Goal: Task Accomplishment & Management: Use online tool/utility

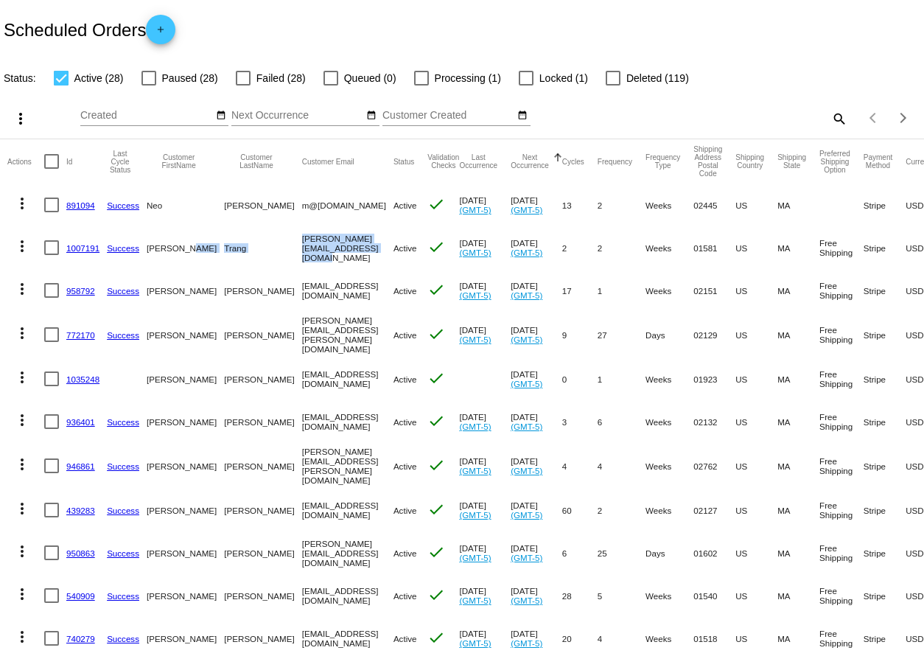
click at [306, 22] on div "Scheduled Orders add" at bounding box center [462, 29] width 924 height 59
click at [284, 25] on div "Scheduled Orders add" at bounding box center [462, 29] width 924 height 59
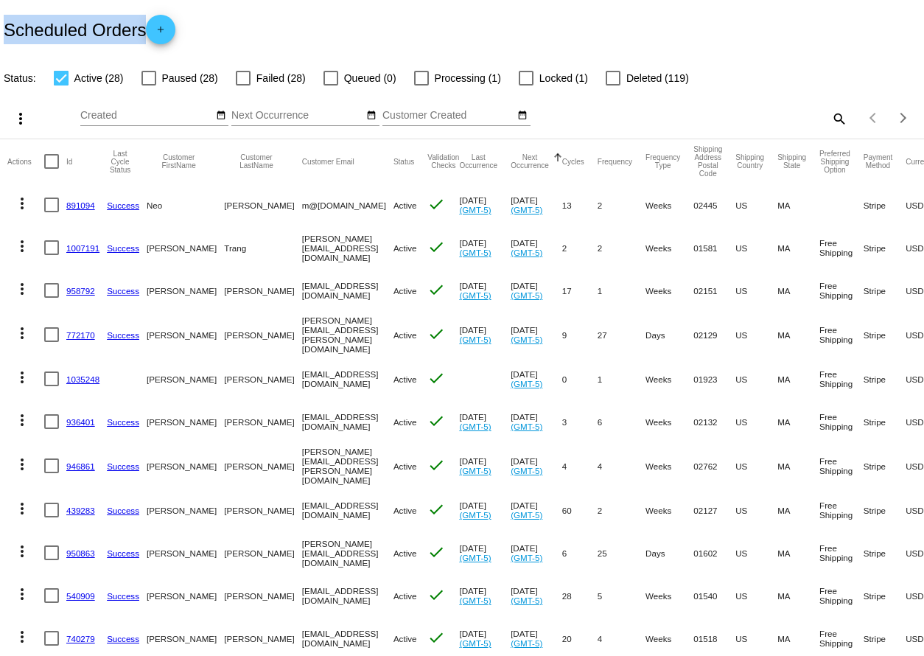
drag, startPoint x: 284, startPoint y: 25, endPoint x: 18, endPoint y: 30, distance: 265.3
click at [18, 30] on div "Scheduled Orders add" at bounding box center [462, 29] width 924 height 59
click at [7, 30] on h2 "Scheduled Orders add" at bounding box center [90, 29] width 172 height 29
drag, startPoint x: 7, startPoint y: 30, endPoint x: 238, endPoint y: 26, distance: 231.4
click at [238, 26] on div "Scheduled Orders add" at bounding box center [462, 29] width 924 height 59
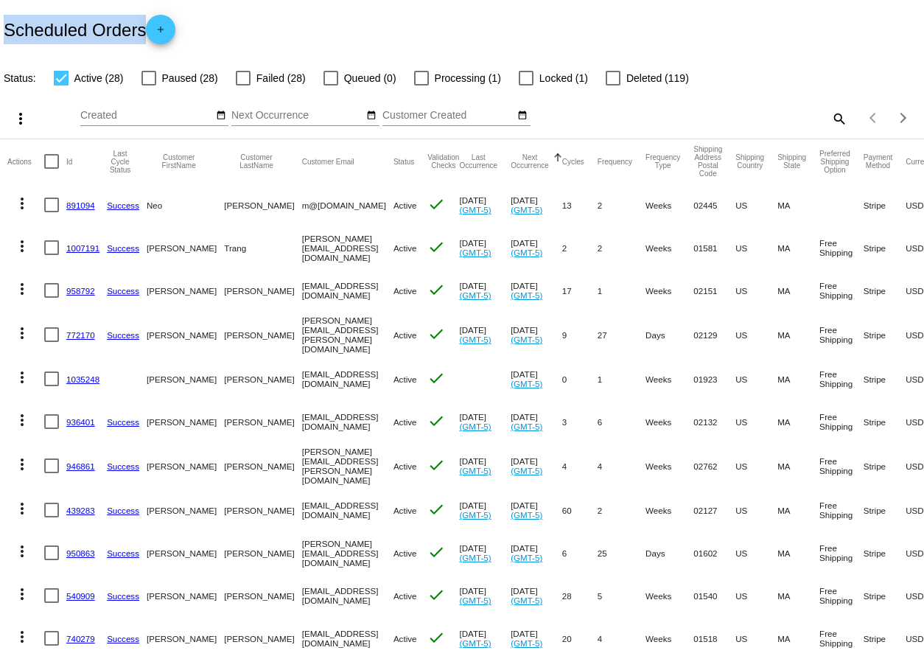
click at [238, 26] on div "Scheduled Orders add" at bounding box center [462, 29] width 924 height 59
drag, startPoint x: 238, startPoint y: 26, endPoint x: 27, endPoint y: 28, distance: 210.7
click at [27, 28] on div "Scheduled Orders add" at bounding box center [462, 29] width 924 height 59
click at [27, 28] on h2 "Scheduled Orders add" at bounding box center [90, 29] width 172 height 29
drag, startPoint x: 27, startPoint y: 28, endPoint x: 351, endPoint y: 15, distance: 323.7
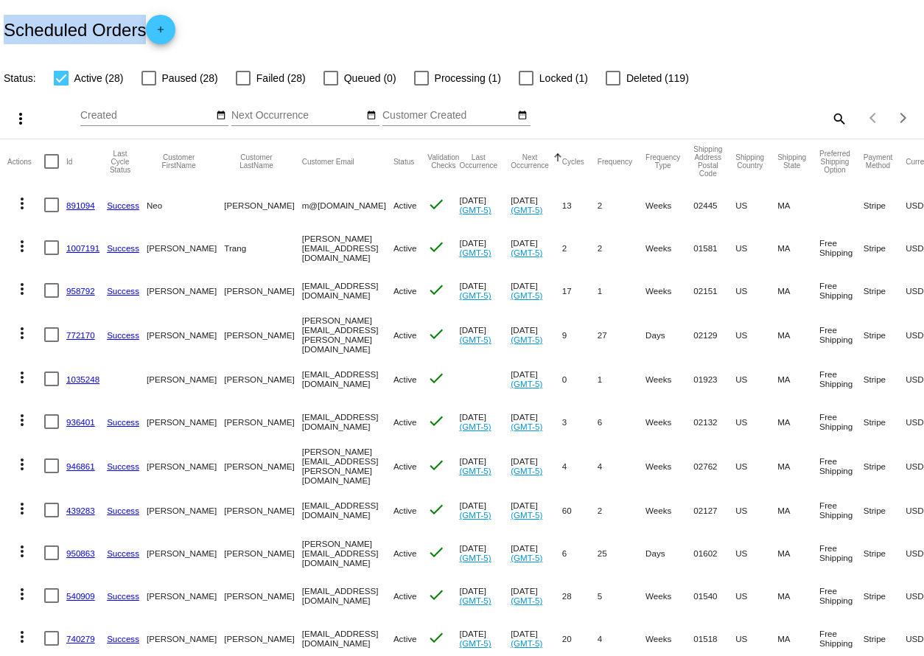
click at [351, 15] on div "Scheduled Orders add" at bounding box center [462, 29] width 924 height 59
click at [353, 17] on div "Scheduled Orders add" at bounding box center [462, 29] width 924 height 59
click at [487, 40] on div "Scheduled Orders add" at bounding box center [462, 29] width 924 height 59
click at [688, 23] on div "Scheduled Orders add" at bounding box center [462, 29] width 924 height 59
click at [561, 11] on div "Scheduled Orders add" at bounding box center [462, 29] width 924 height 59
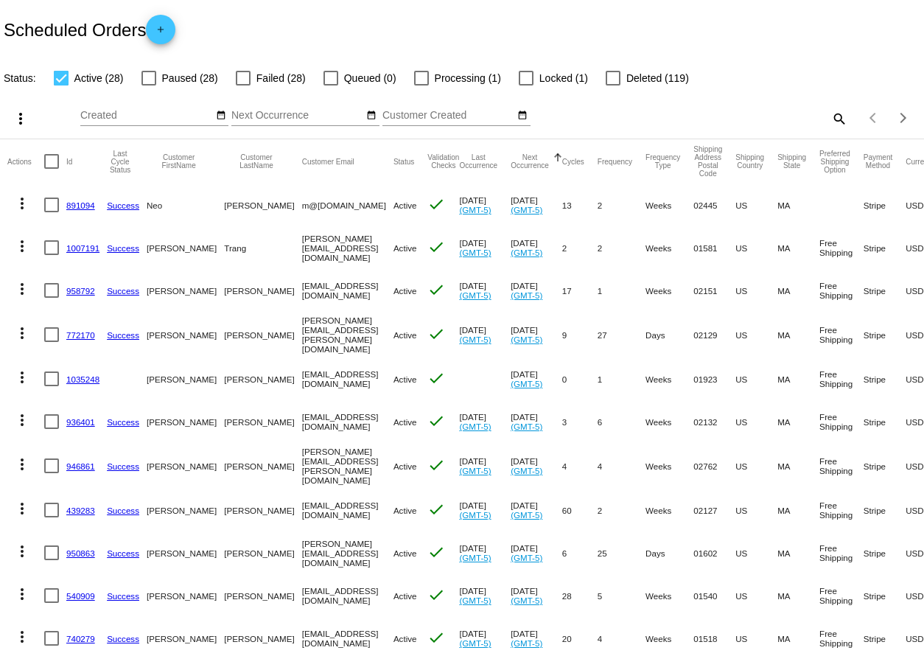
drag, startPoint x: 222, startPoint y: 26, endPoint x: 11, endPoint y: 25, distance: 210.7
click at [12, 25] on div "Scheduled Orders add" at bounding box center [462, 29] width 924 height 59
click at [11, 25] on h2 "Scheduled Orders add" at bounding box center [90, 29] width 172 height 29
drag, startPoint x: 10, startPoint y: 25, endPoint x: 189, endPoint y: 23, distance: 179.1
click at [189, 23] on div "Scheduled Orders add" at bounding box center [462, 29] width 924 height 59
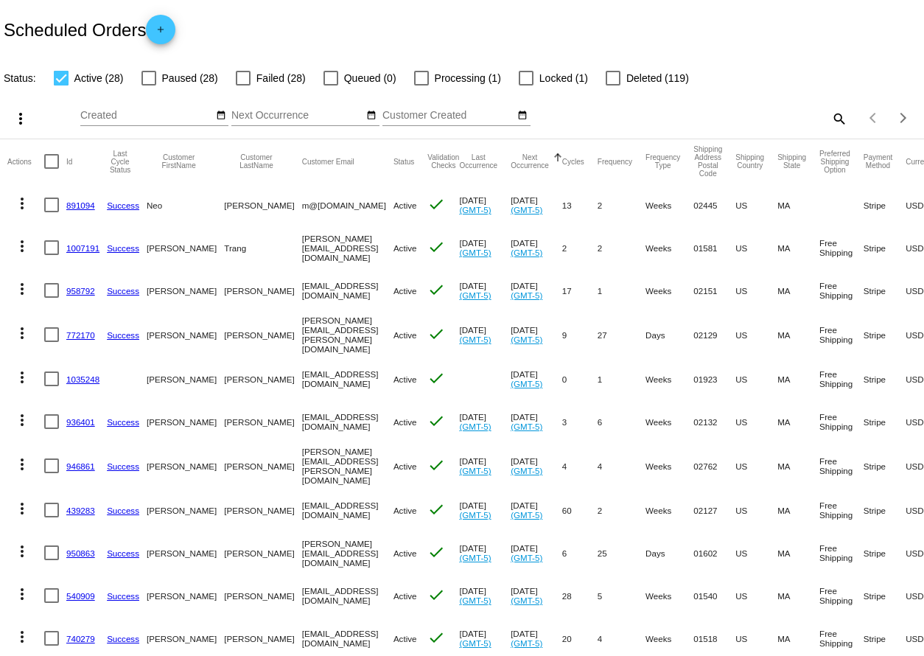
click at [190, 22] on div "Scheduled Orders add" at bounding box center [462, 29] width 924 height 59
drag, startPoint x: 190, startPoint y: 22, endPoint x: 14, endPoint y: 19, distance: 176.1
click at [14, 19] on div "Scheduled Orders add" at bounding box center [462, 29] width 924 height 59
click at [14, 19] on h2 "Scheduled Orders add" at bounding box center [90, 29] width 172 height 29
drag, startPoint x: 9, startPoint y: 26, endPoint x: 253, endPoint y: 37, distance: 244.9
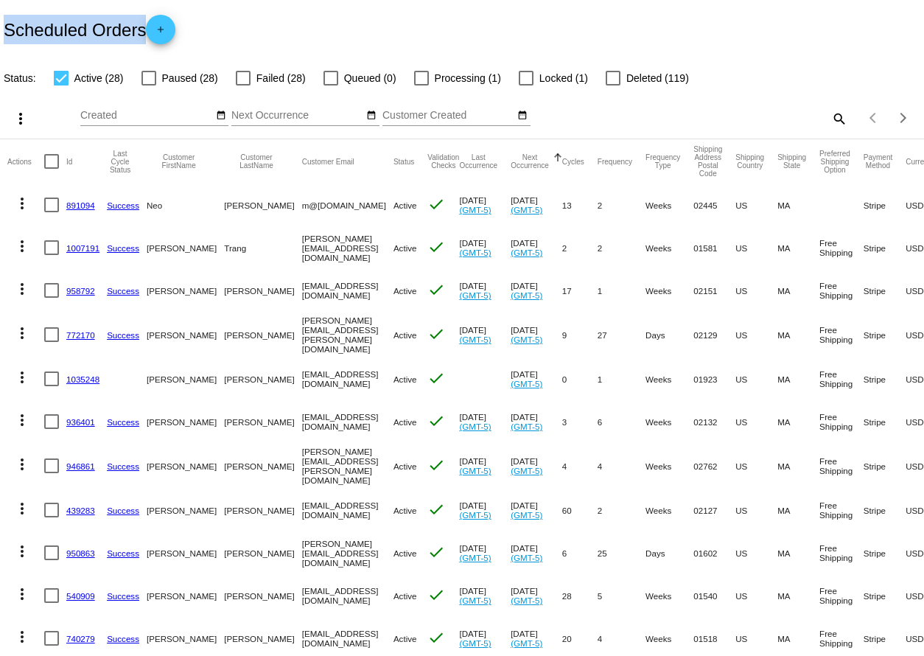
click at [253, 38] on div "Scheduled Orders add" at bounding box center [462, 29] width 924 height 59
click at [253, 37] on div "Scheduled Orders add" at bounding box center [462, 29] width 924 height 59
drag, startPoint x: 233, startPoint y: 31, endPoint x: 42, endPoint y: 27, distance: 190.9
click at [42, 27] on div "Scheduled Orders add" at bounding box center [462, 29] width 924 height 59
click at [42, 27] on h2 "Scheduled Orders add" at bounding box center [90, 29] width 172 height 29
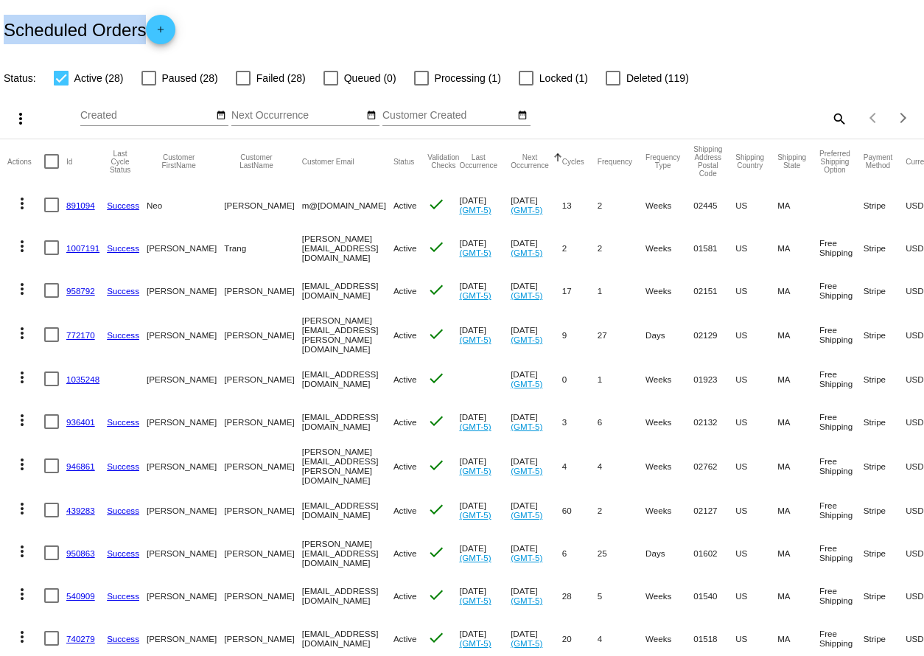
drag, startPoint x: 33, startPoint y: 29, endPoint x: 339, endPoint y: 29, distance: 305.8
click at [339, 29] on div "Scheduled Orders add" at bounding box center [462, 29] width 924 height 59
drag, startPoint x: 260, startPoint y: 29, endPoint x: 14, endPoint y: 31, distance: 246.1
click at [15, 31] on div "Scheduled Orders add" at bounding box center [462, 29] width 924 height 59
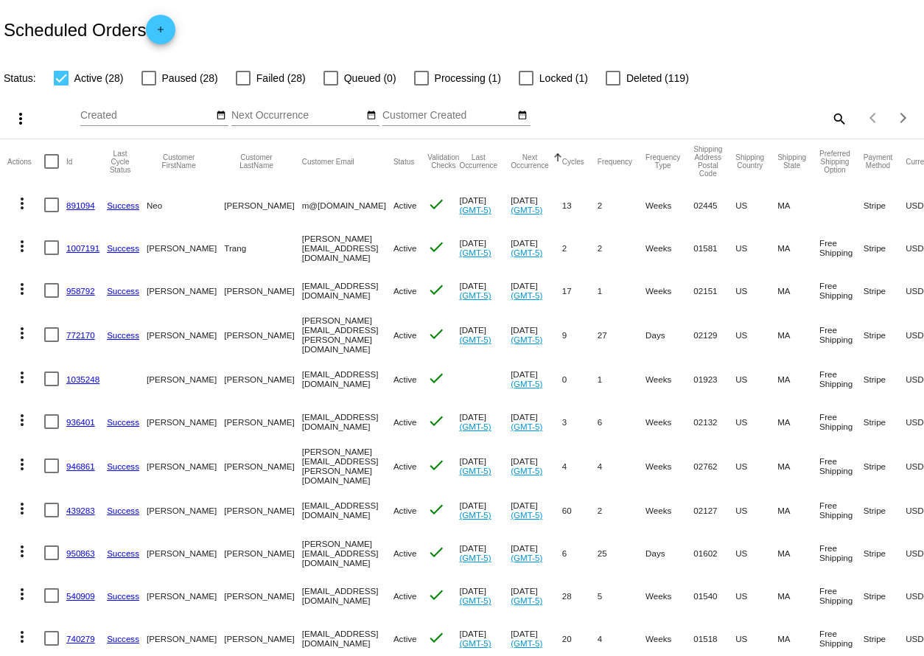
click at [11, 29] on h2 "Scheduled Orders add" at bounding box center [90, 29] width 172 height 29
drag, startPoint x: 5, startPoint y: 28, endPoint x: 276, endPoint y: 27, distance: 270.4
click at [276, 28] on div "Scheduled Orders add" at bounding box center [462, 29] width 924 height 59
click at [276, 27] on div "Scheduled Orders add" at bounding box center [462, 29] width 924 height 59
click at [514, 29] on div "Scheduled Orders add" at bounding box center [462, 29] width 924 height 59
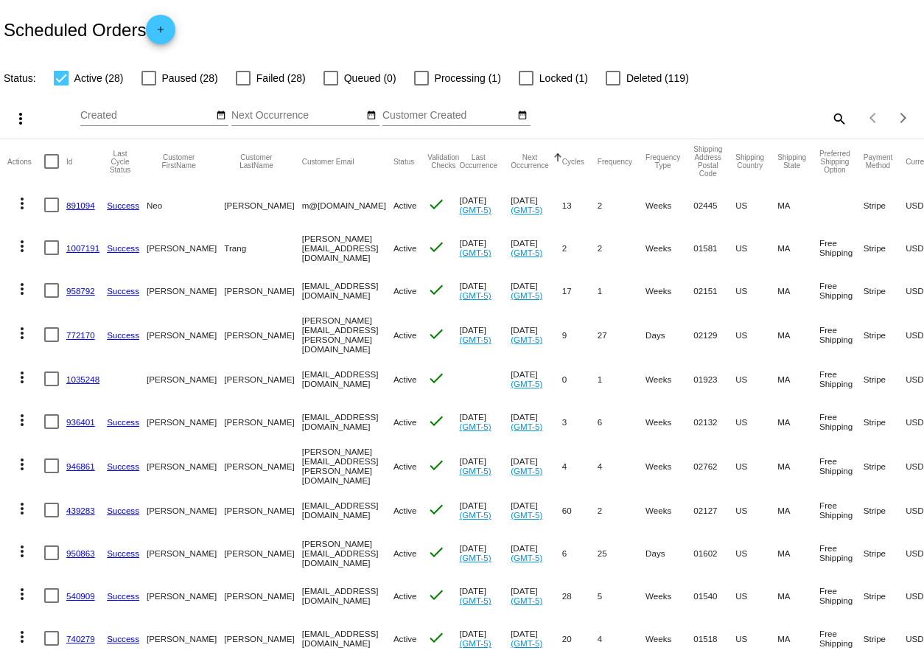
click at [577, 25] on div "Scheduled Orders add" at bounding box center [462, 29] width 924 height 59
click at [578, 24] on div "Scheduled Orders add" at bounding box center [462, 29] width 924 height 59
click at [592, 8] on div "Scheduled Orders add" at bounding box center [462, 29] width 924 height 59
